Goal: Transaction & Acquisition: Book appointment/travel/reservation

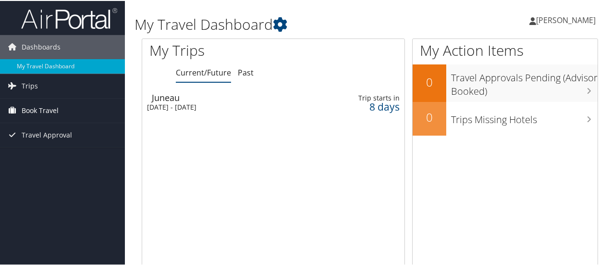
click at [56, 106] on span "Book Travel" at bounding box center [40, 109] width 37 height 24
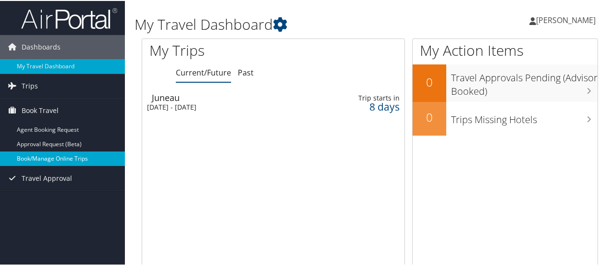
click at [61, 157] on link "Book/Manage Online Trips" at bounding box center [62, 157] width 125 height 14
